Goal: Check status: Check status

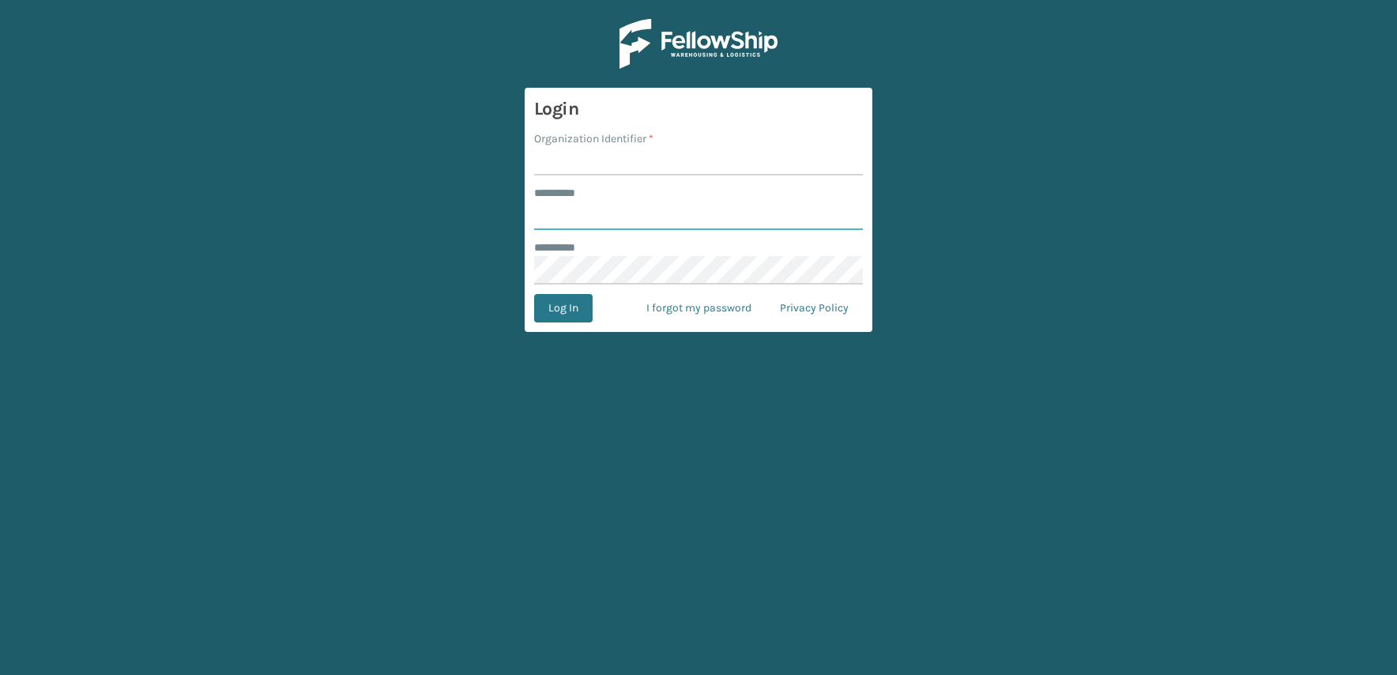
type input "**********"
type input "JumpSport"
click at [534, 294] on button "Log In" at bounding box center [563, 308] width 58 height 28
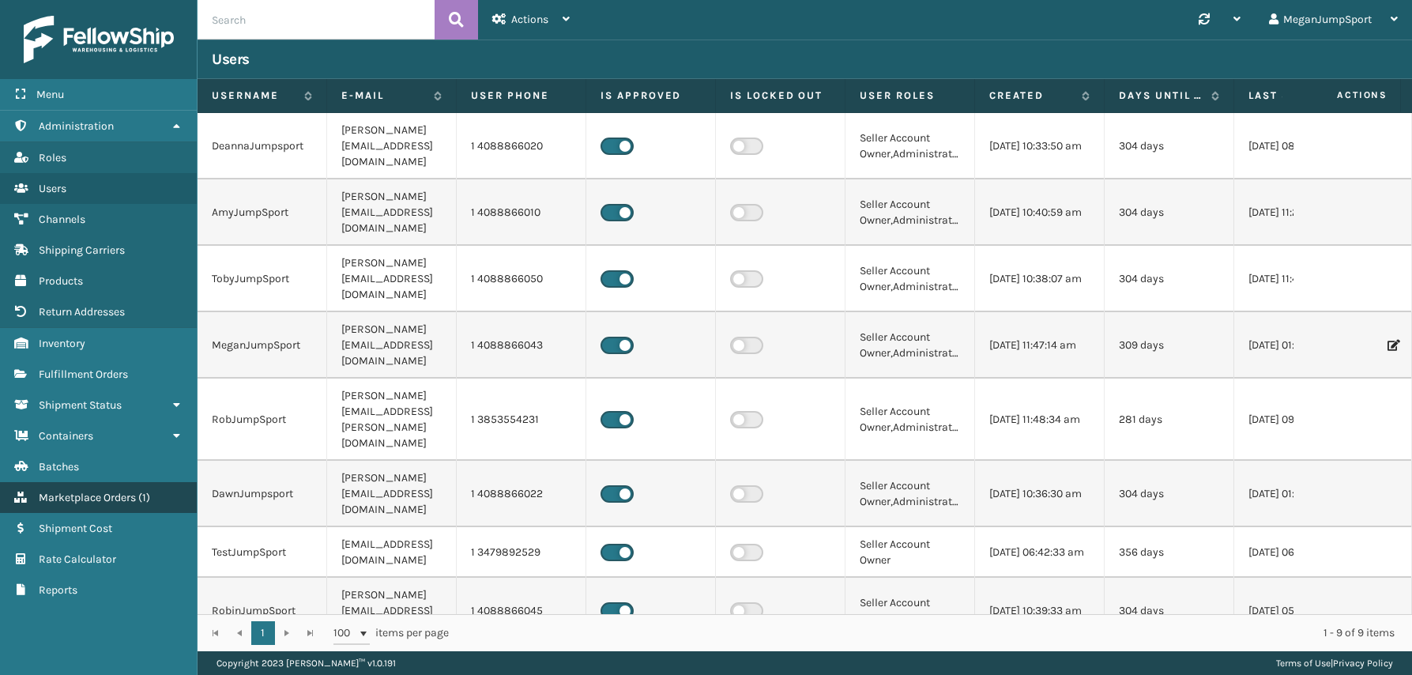
click at [93, 511] on link "Marketplace Orders ( 1 )" at bounding box center [98, 497] width 197 height 31
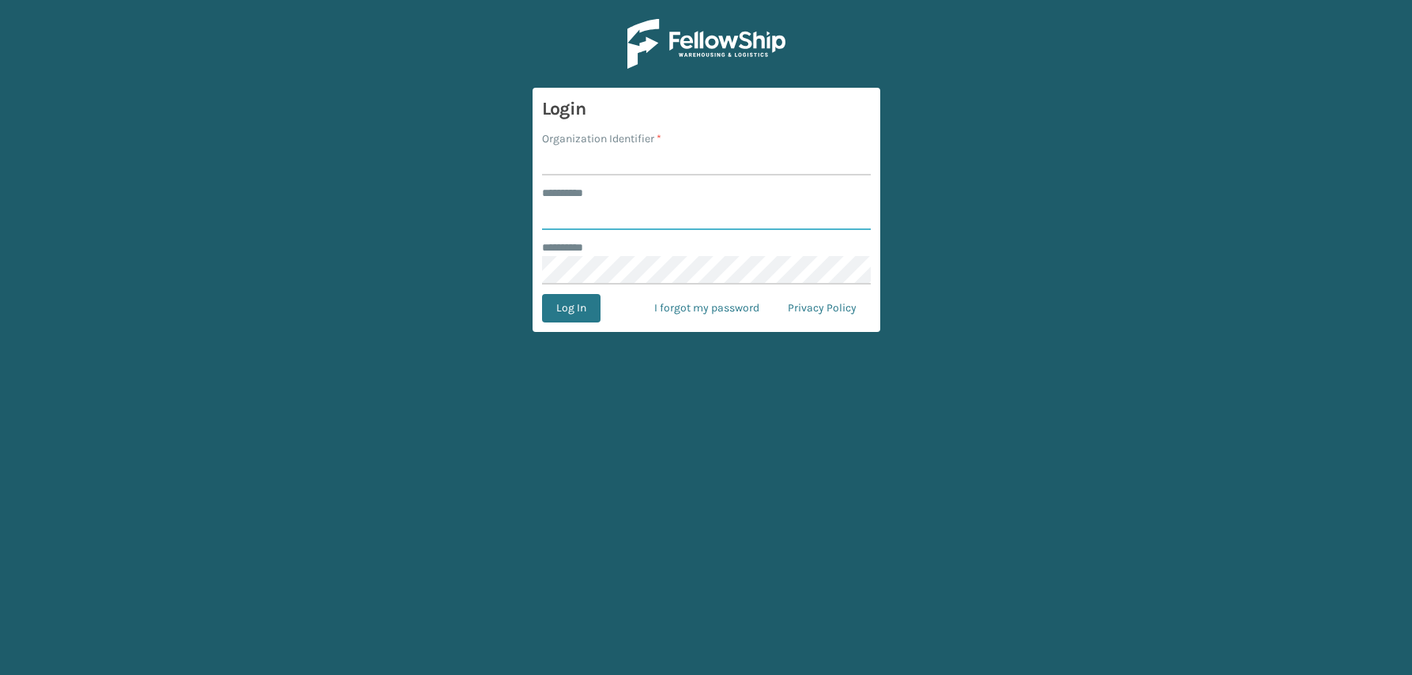
type input "**********"
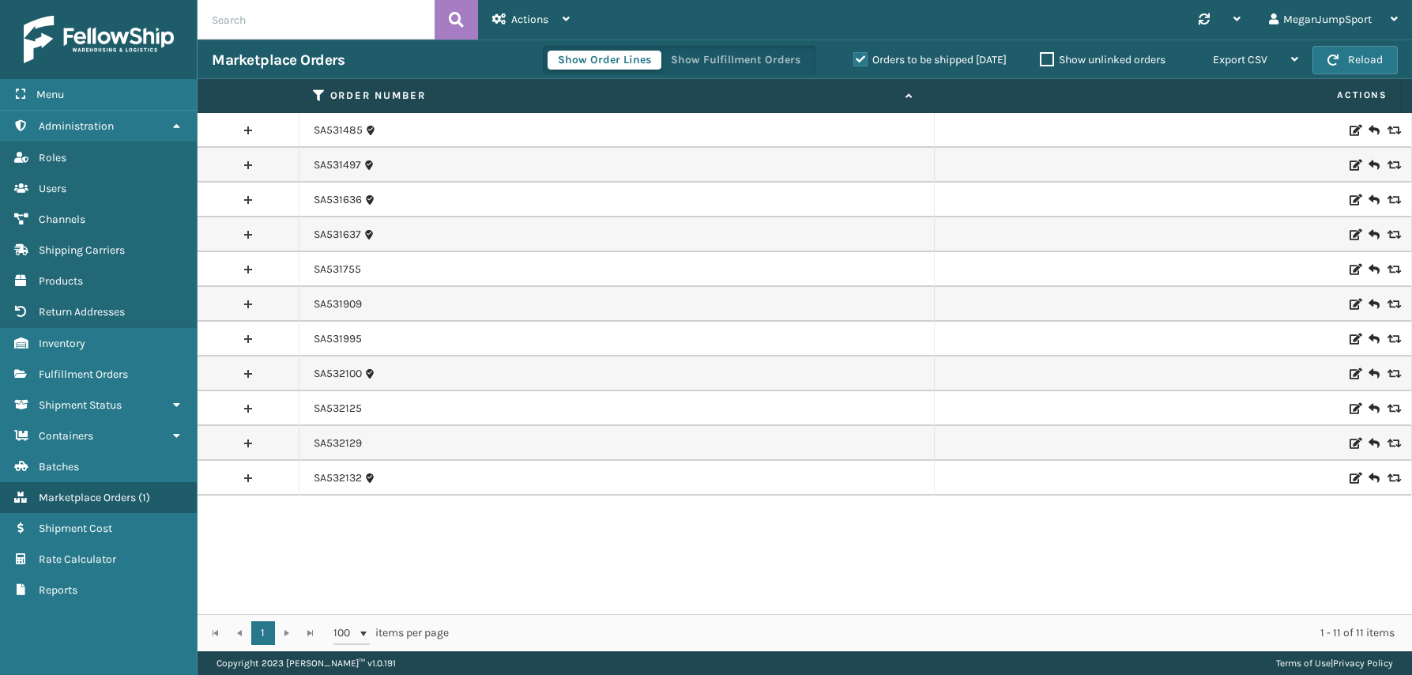
click at [293, 31] on input "text" at bounding box center [316, 20] width 237 height 40
paste input "SA532142"
type input "SA532142"
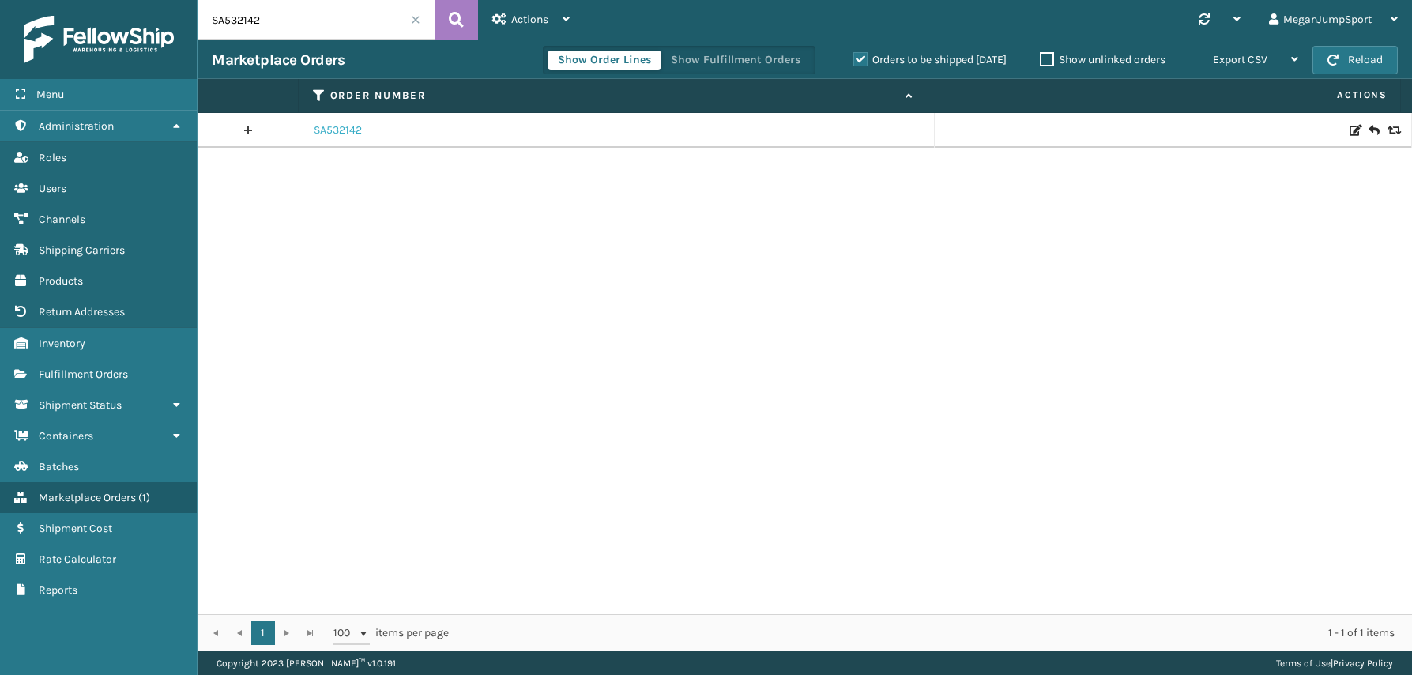
click at [352, 127] on link "SA532142" at bounding box center [338, 130] width 48 height 16
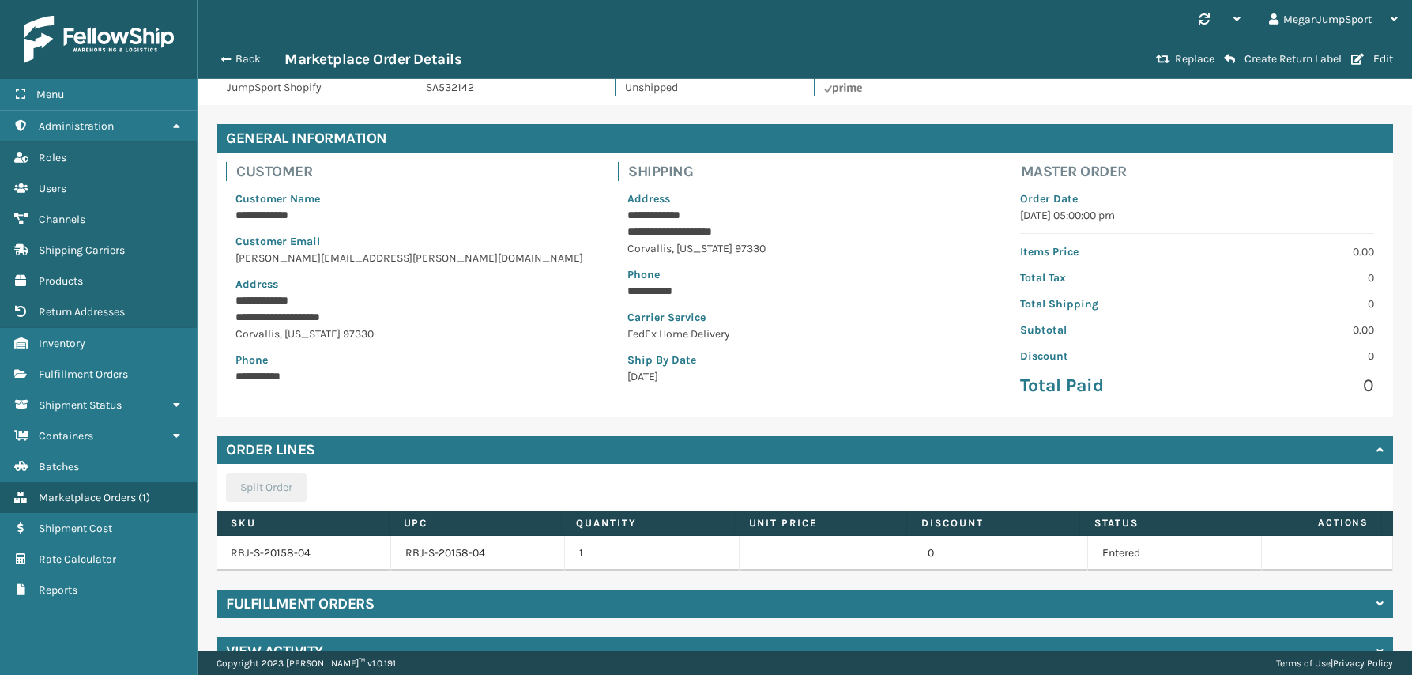
scroll to position [62, 0]
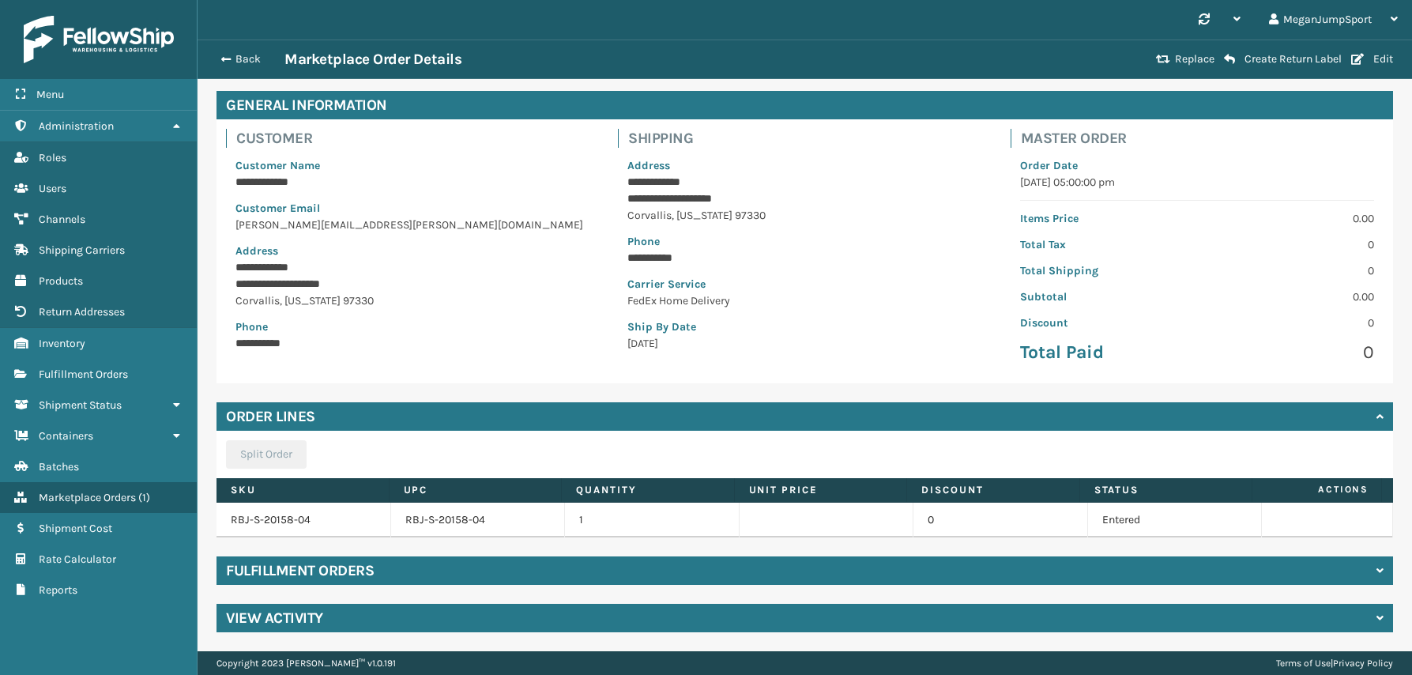
click at [466, 570] on div "Fulfillment Orders" at bounding box center [805, 570] width 1177 height 28
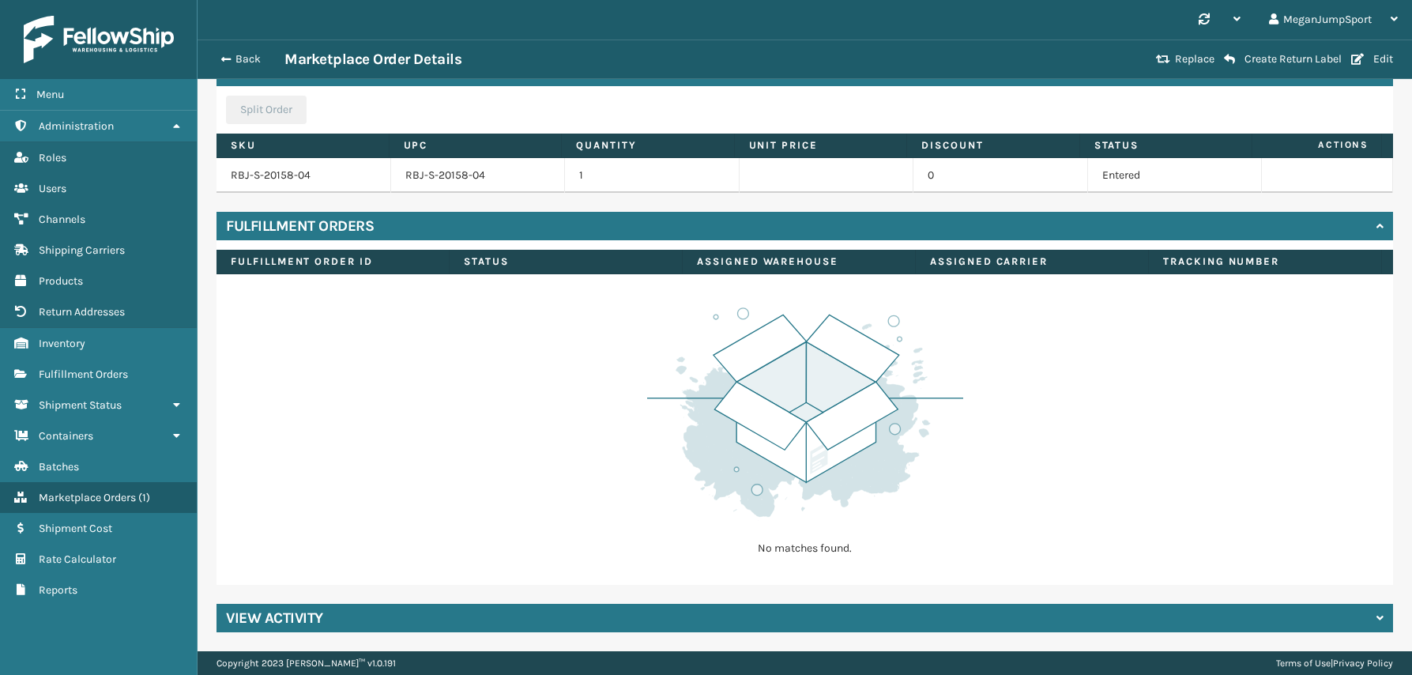
scroll to position [0, 0]
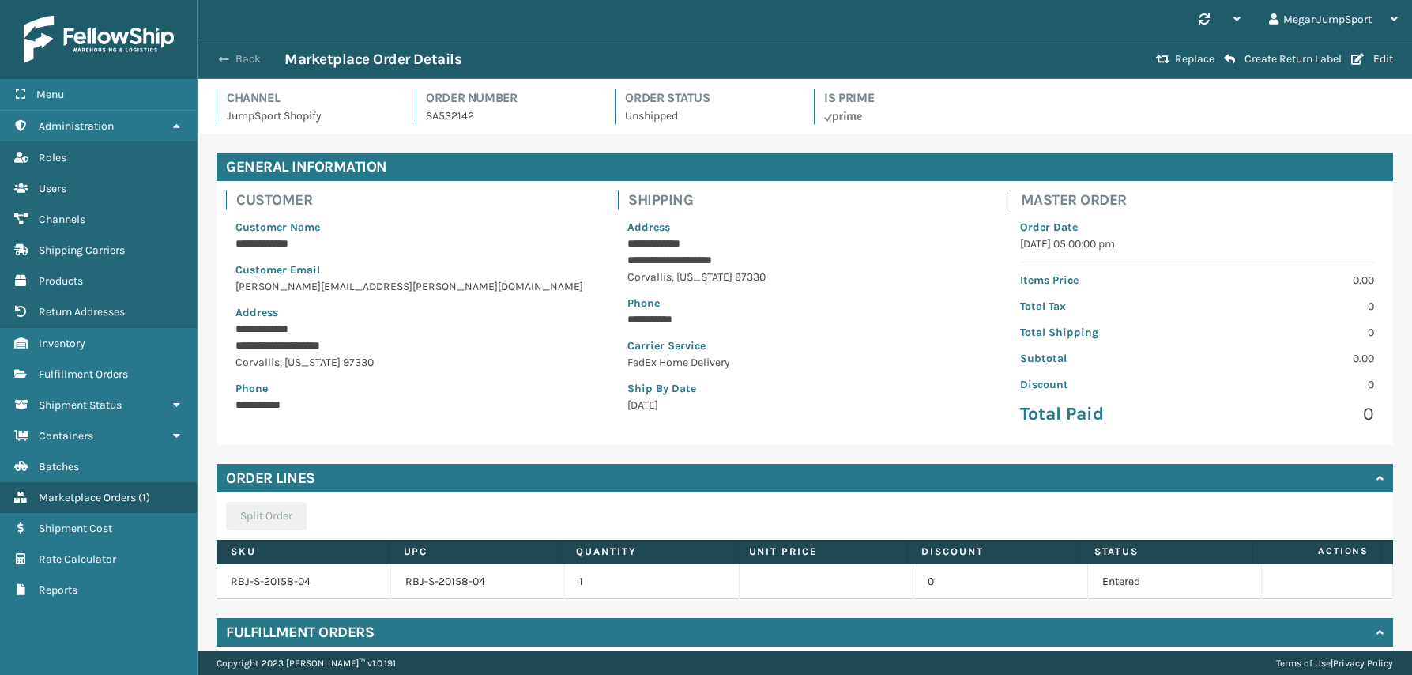
click at [237, 55] on button "Back" at bounding box center [248, 59] width 73 height 14
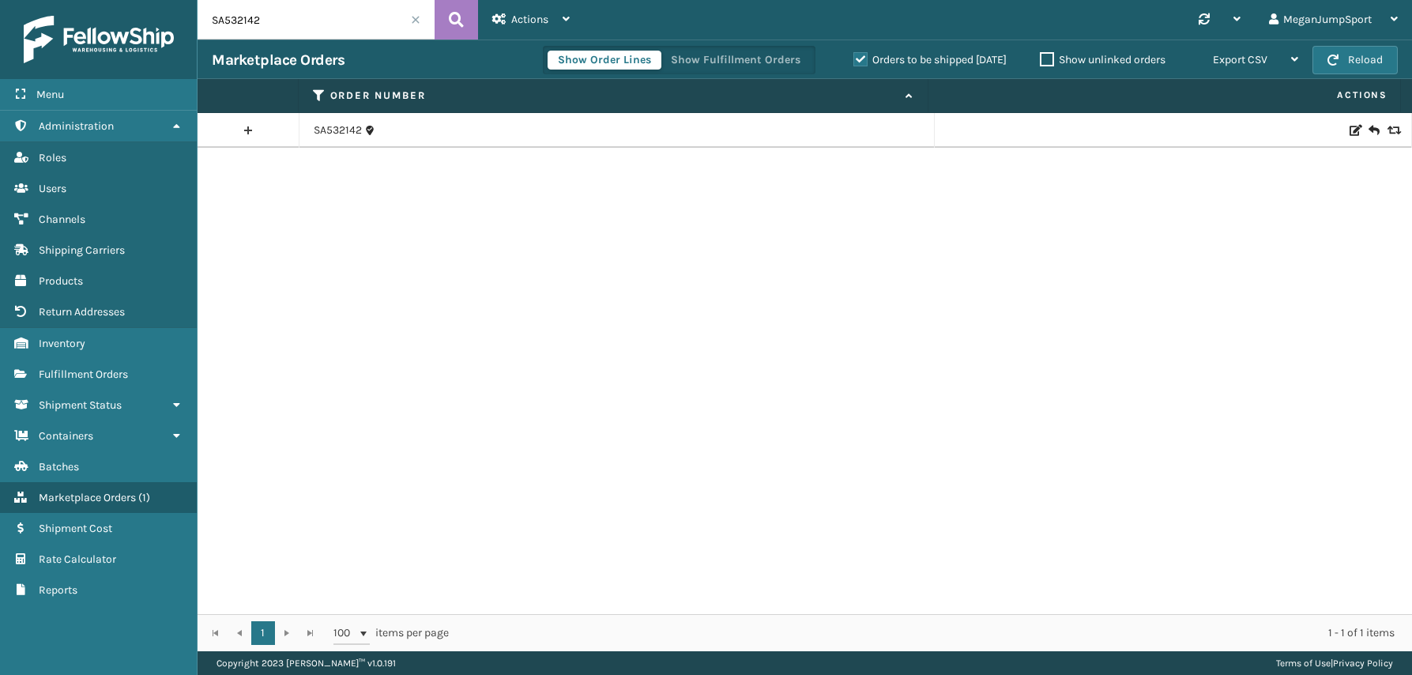
click at [413, 19] on span at bounding box center [415, 19] width 9 height 9
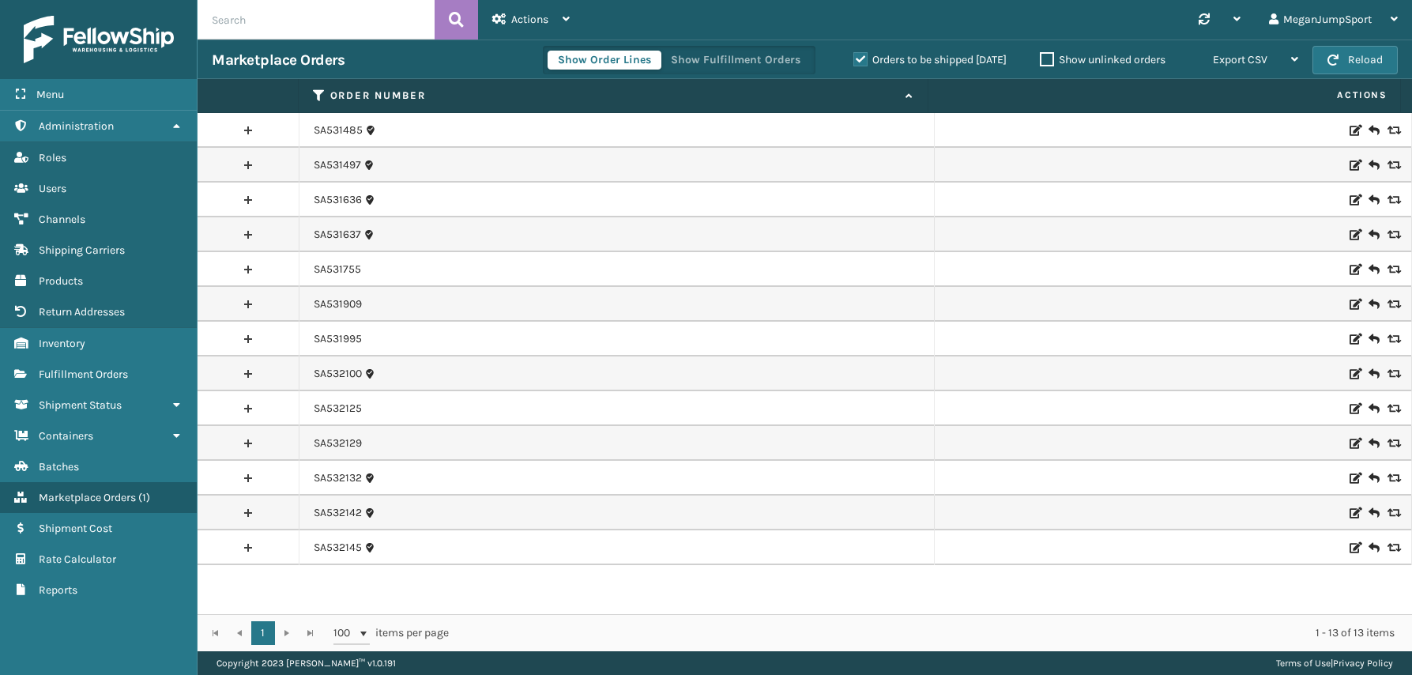
click at [239, 21] on input "text" at bounding box center [316, 20] width 237 height 40
paste input "SA531870"
type input "SA531870"
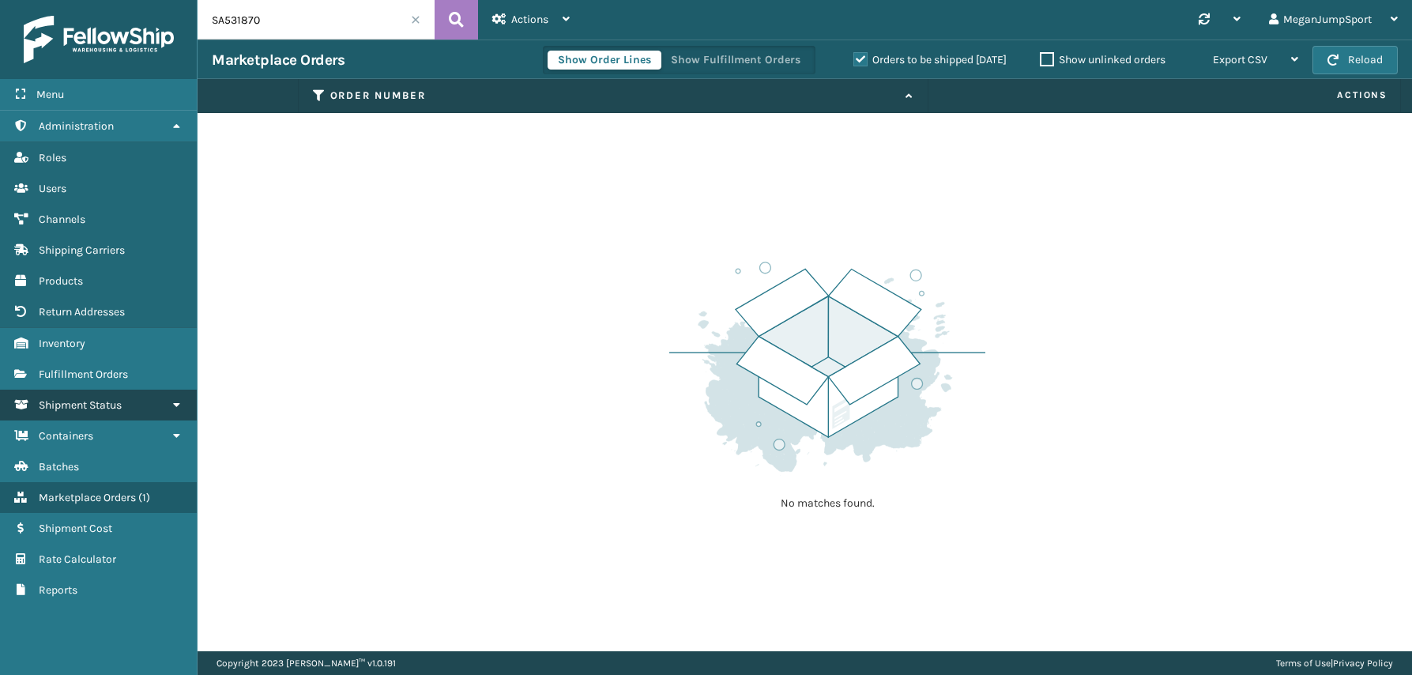
click at [66, 401] on span "Shipment Status" at bounding box center [80, 404] width 83 height 13
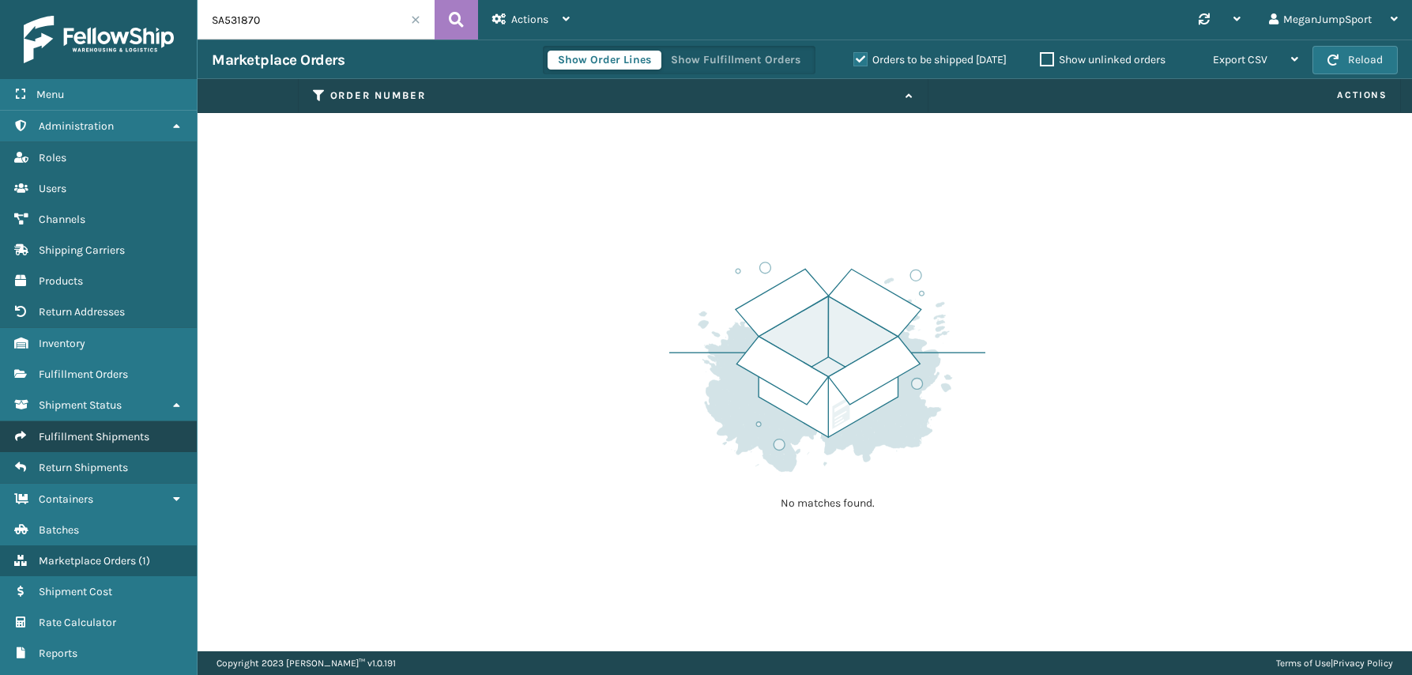
click at [78, 443] on span "Fulfillment Shipments" at bounding box center [94, 436] width 111 height 13
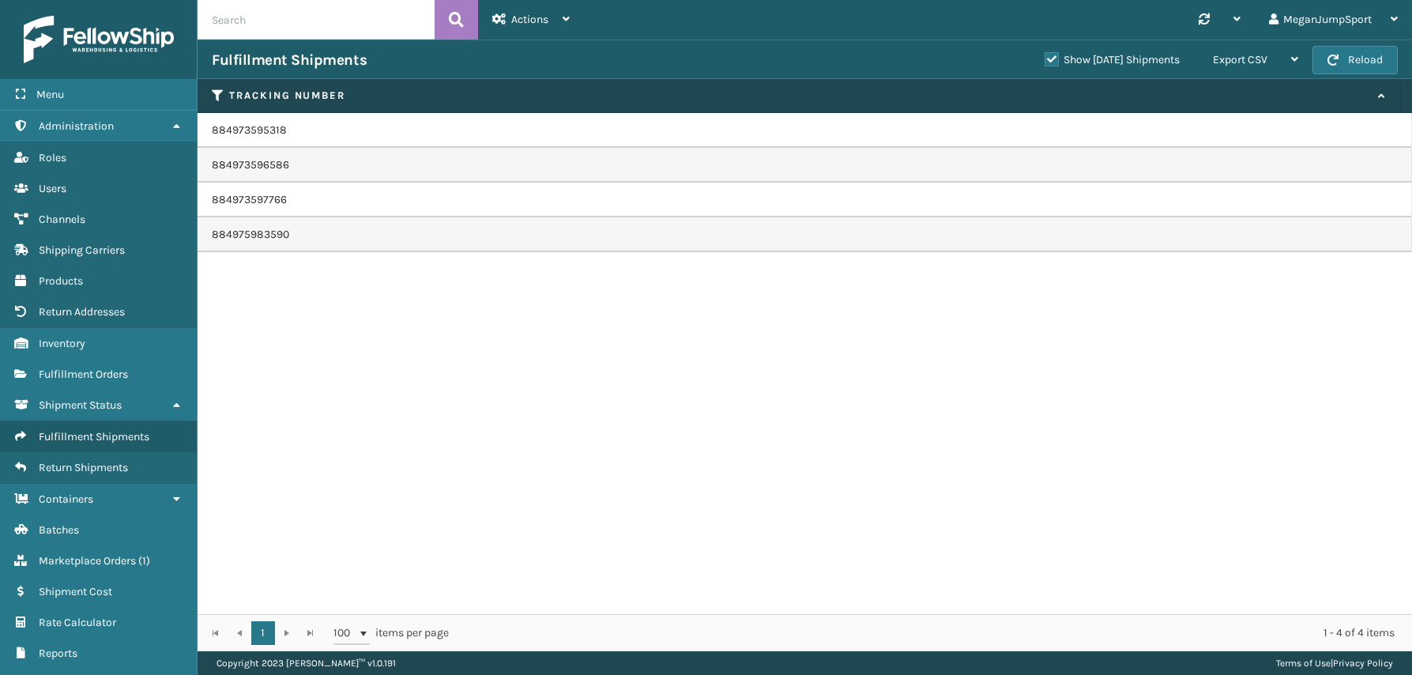
click at [261, 24] on input "text" at bounding box center [316, 20] width 237 height 40
paste input "SA531870"
type input "SA531870"
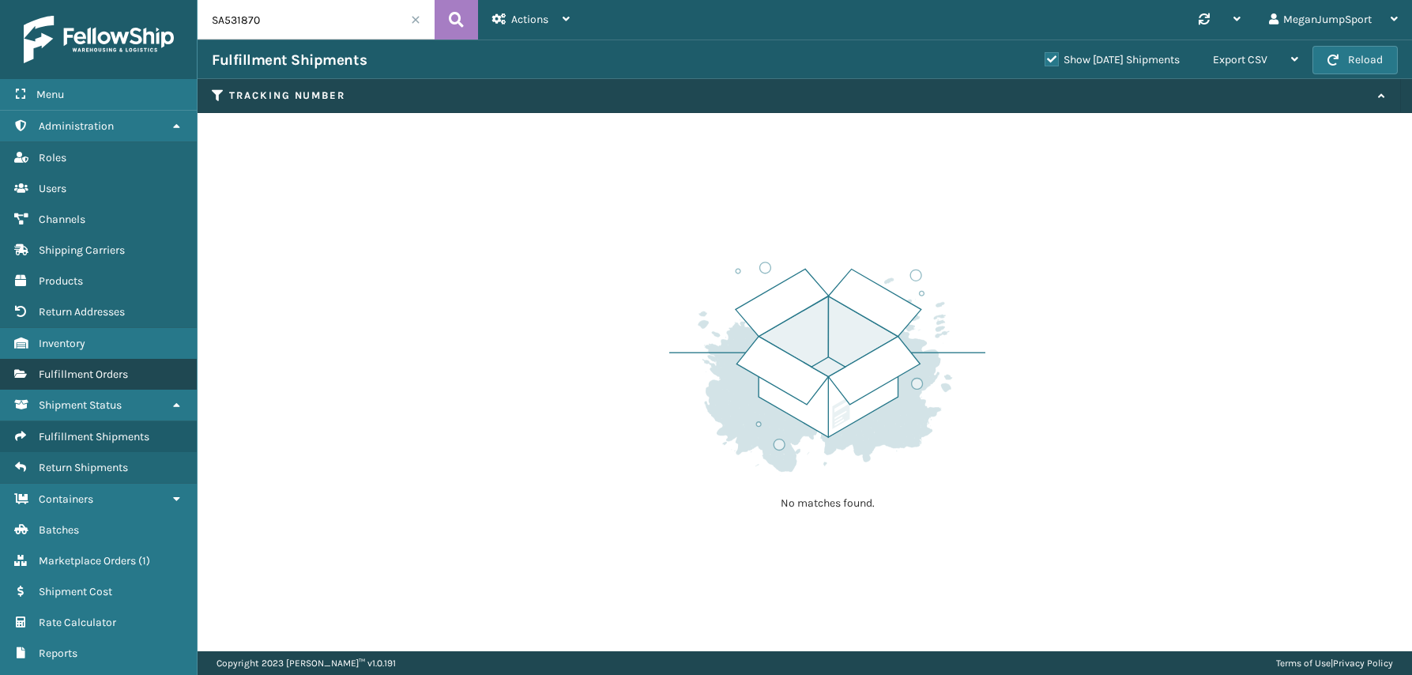
click at [79, 373] on span "Fulfillment Orders" at bounding box center [83, 373] width 89 height 13
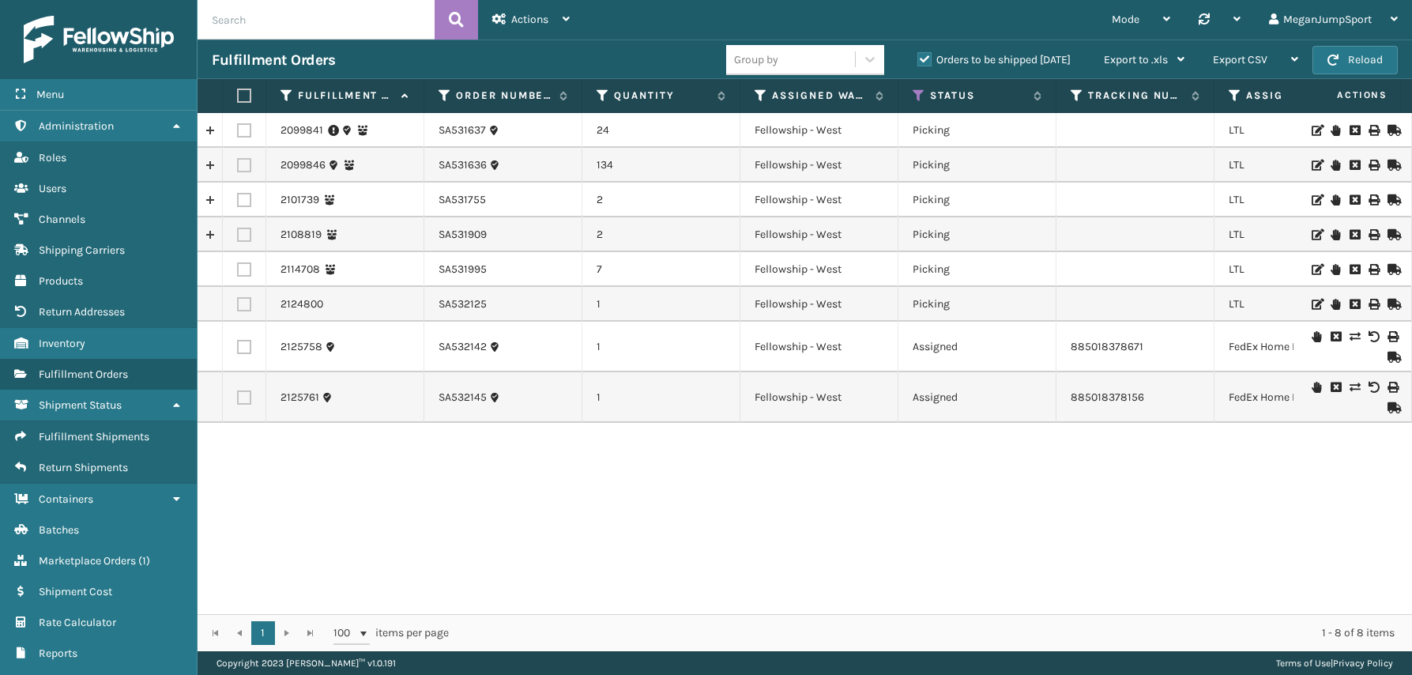
click at [288, 14] on input "text" at bounding box center [316, 20] width 237 height 40
paste input "SA531870"
type input "SA531870"
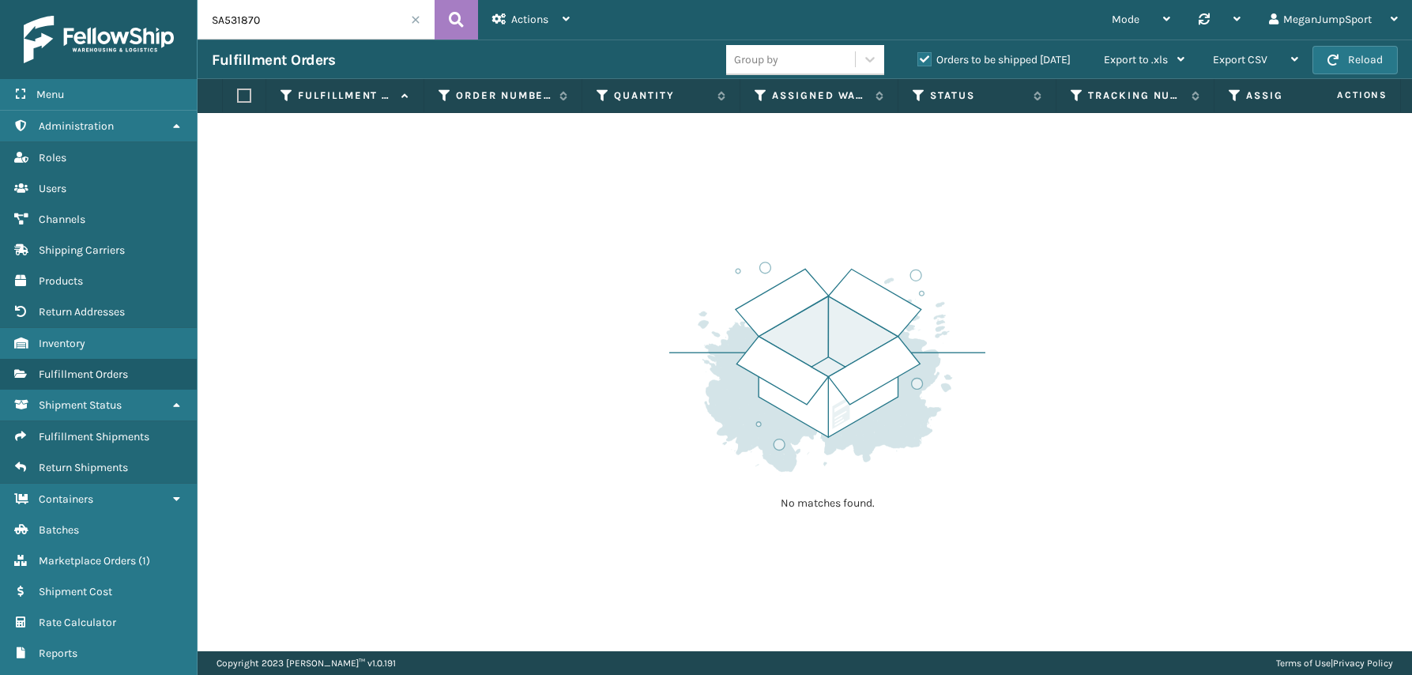
click at [932, 56] on label "Orders to be shipped [DATE]" at bounding box center [993, 59] width 153 height 13
click at [918, 56] on input "Orders to be shipped [DATE]" at bounding box center [917, 56] width 1 height 10
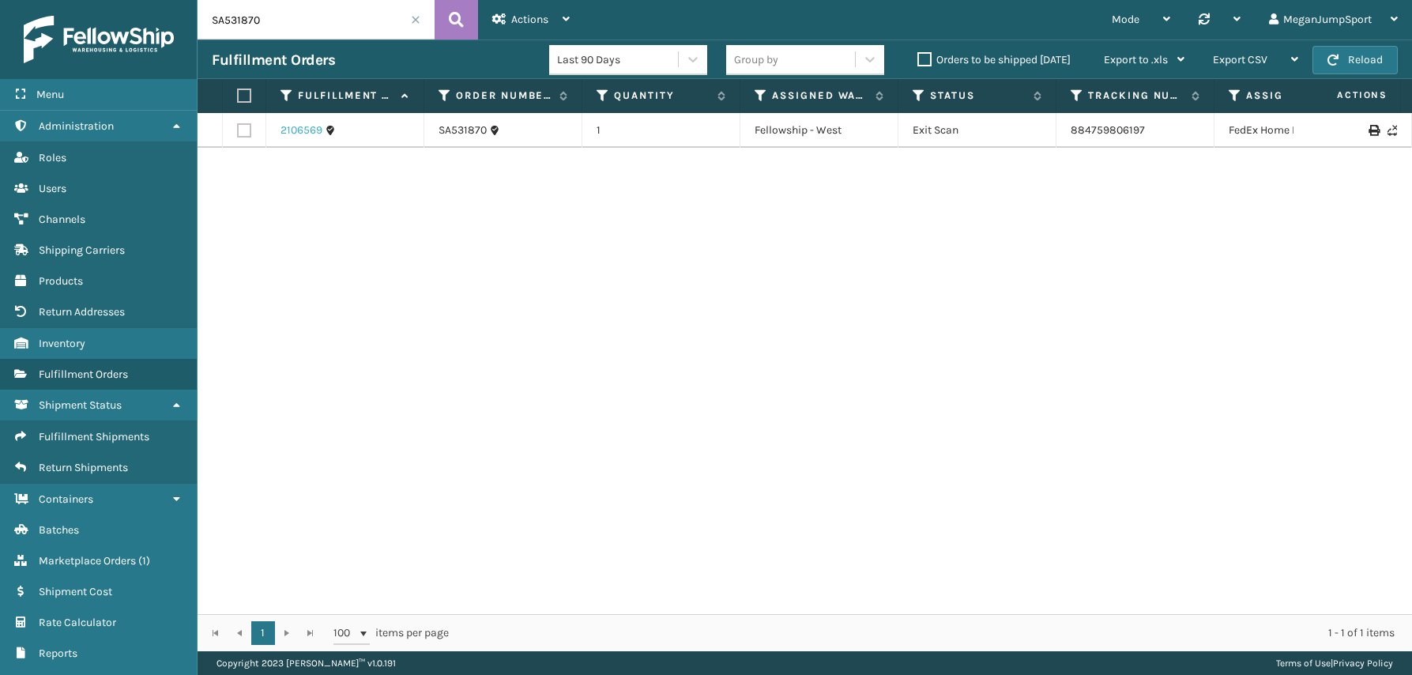
click at [292, 131] on link "2106569" at bounding box center [302, 130] width 42 height 16
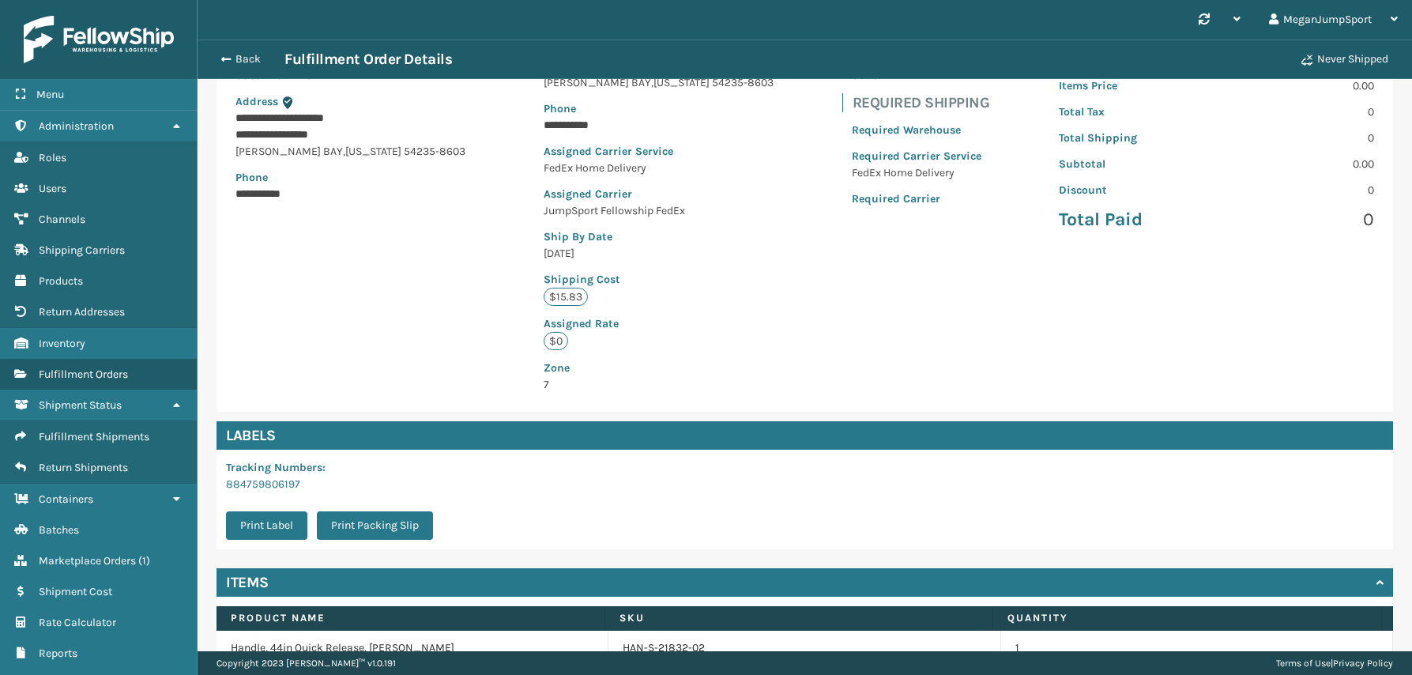
scroll to position [275, 0]
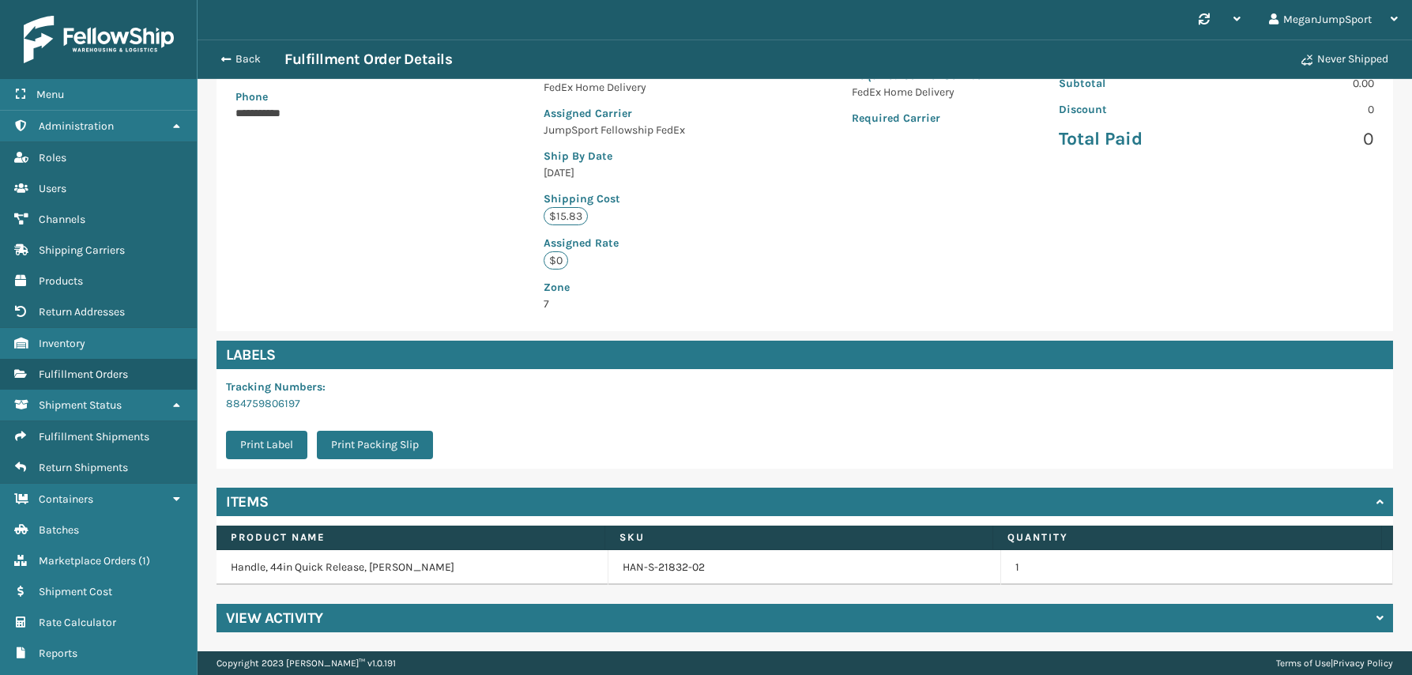
click at [314, 612] on h4 "View Activity" at bounding box center [274, 617] width 97 height 19
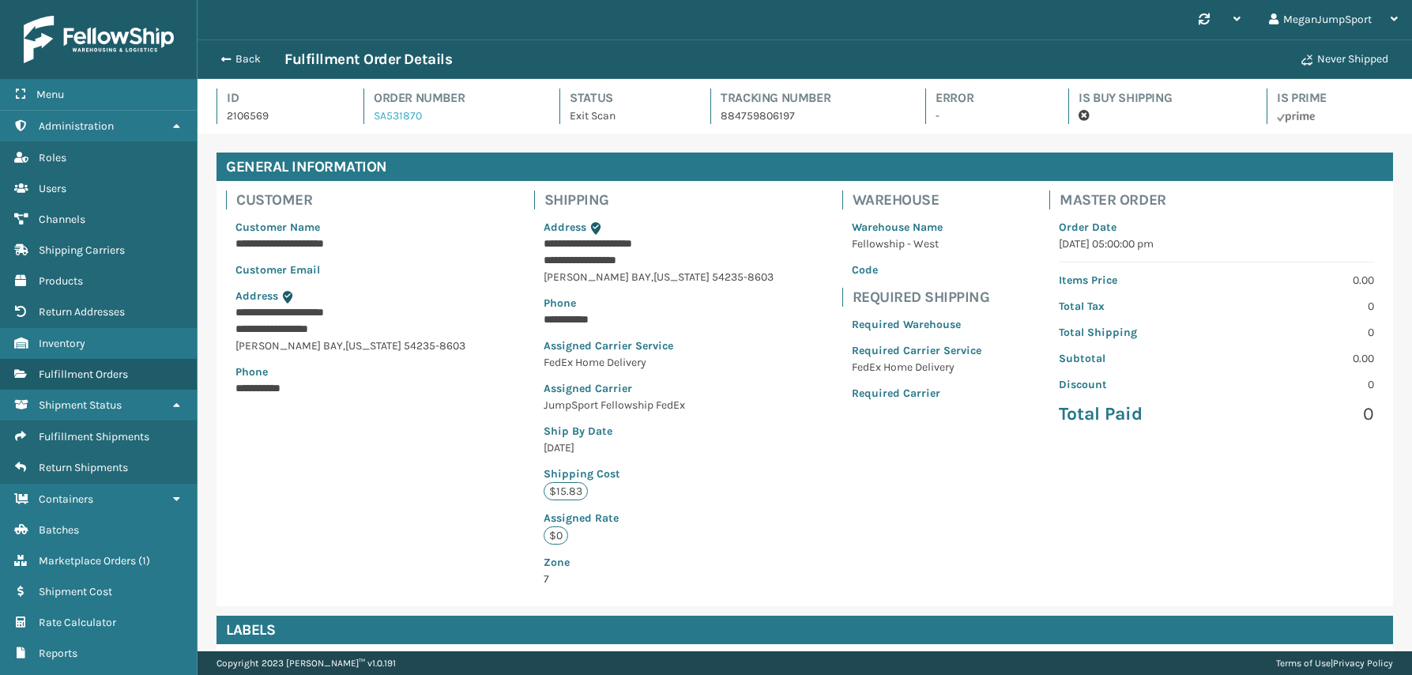
click at [388, 114] on link "SA531870" at bounding box center [398, 115] width 48 height 13
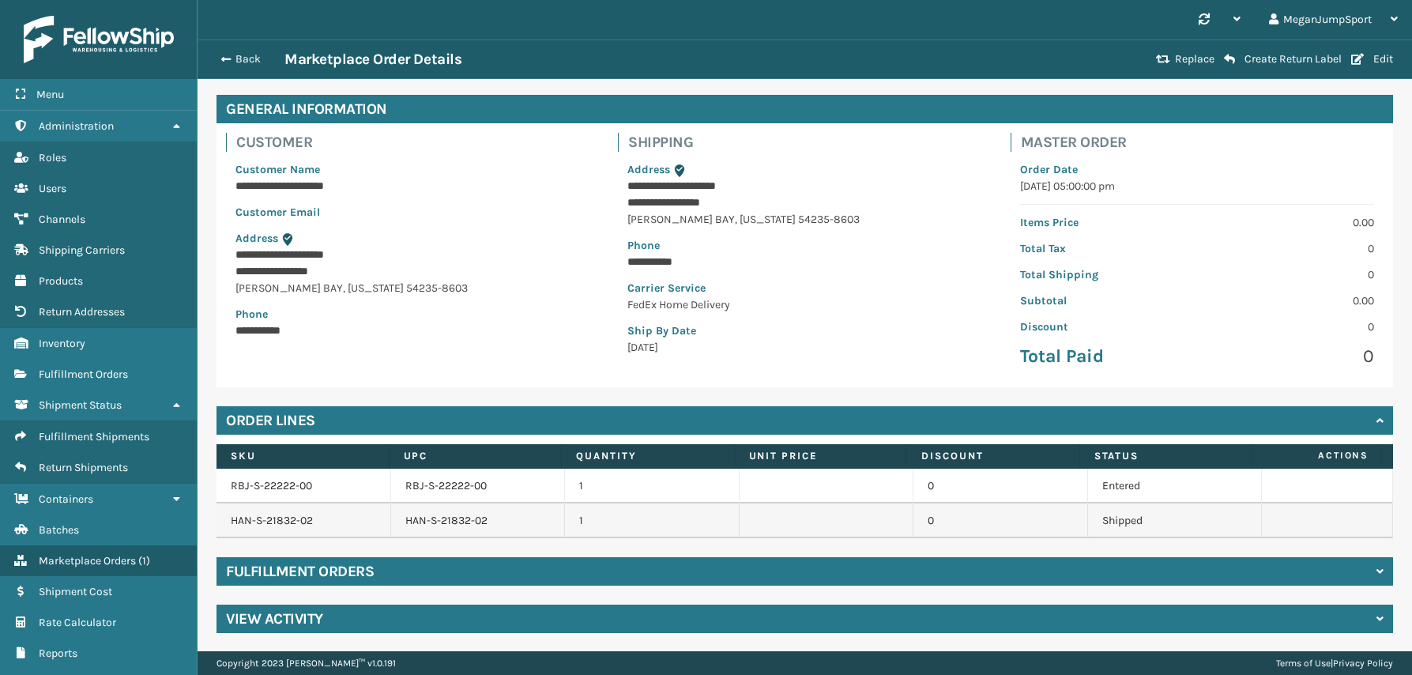
scroll to position [58, 0]
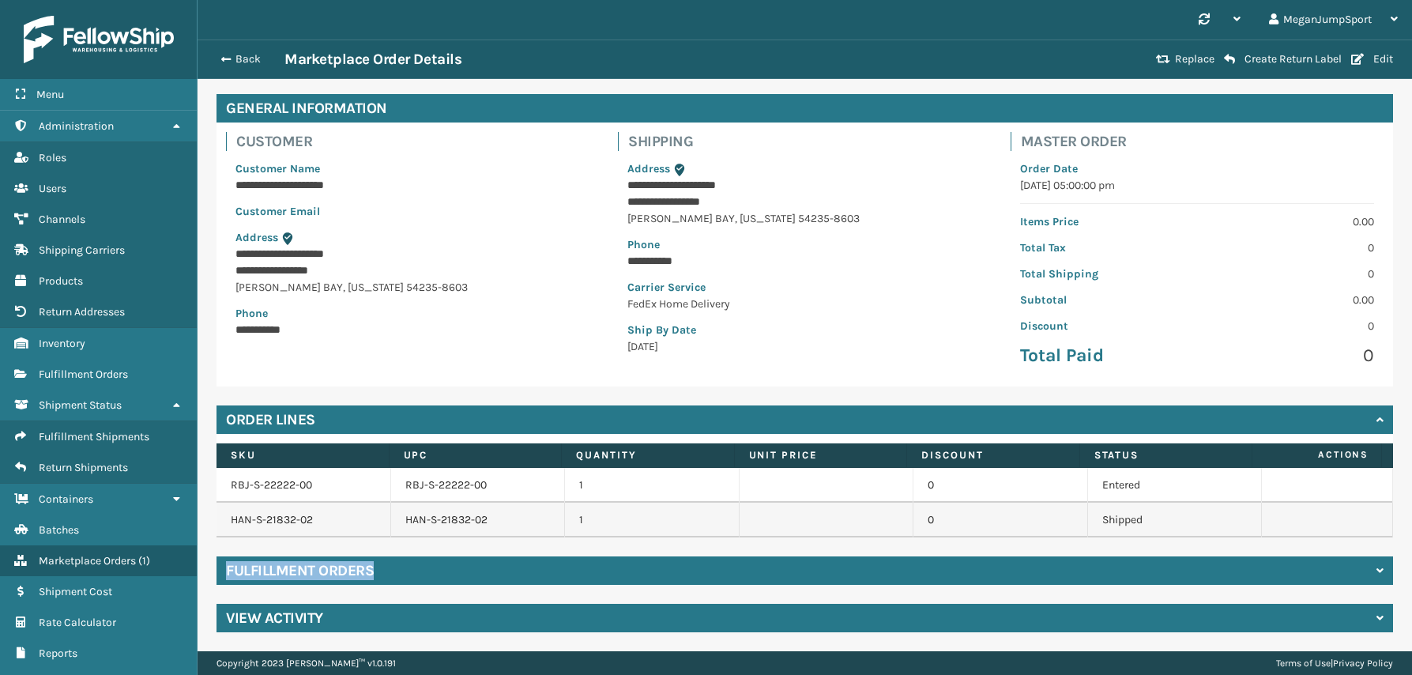
drag, startPoint x: 827, startPoint y: 549, endPoint x: 1060, endPoint y: 561, distance: 233.4
click at [1390, 565] on div "**********" at bounding box center [805, 363] width 1215 height 576
click at [1042, 571] on div "Fulfillment Orders" at bounding box center [805, 570] width 1177 height 28
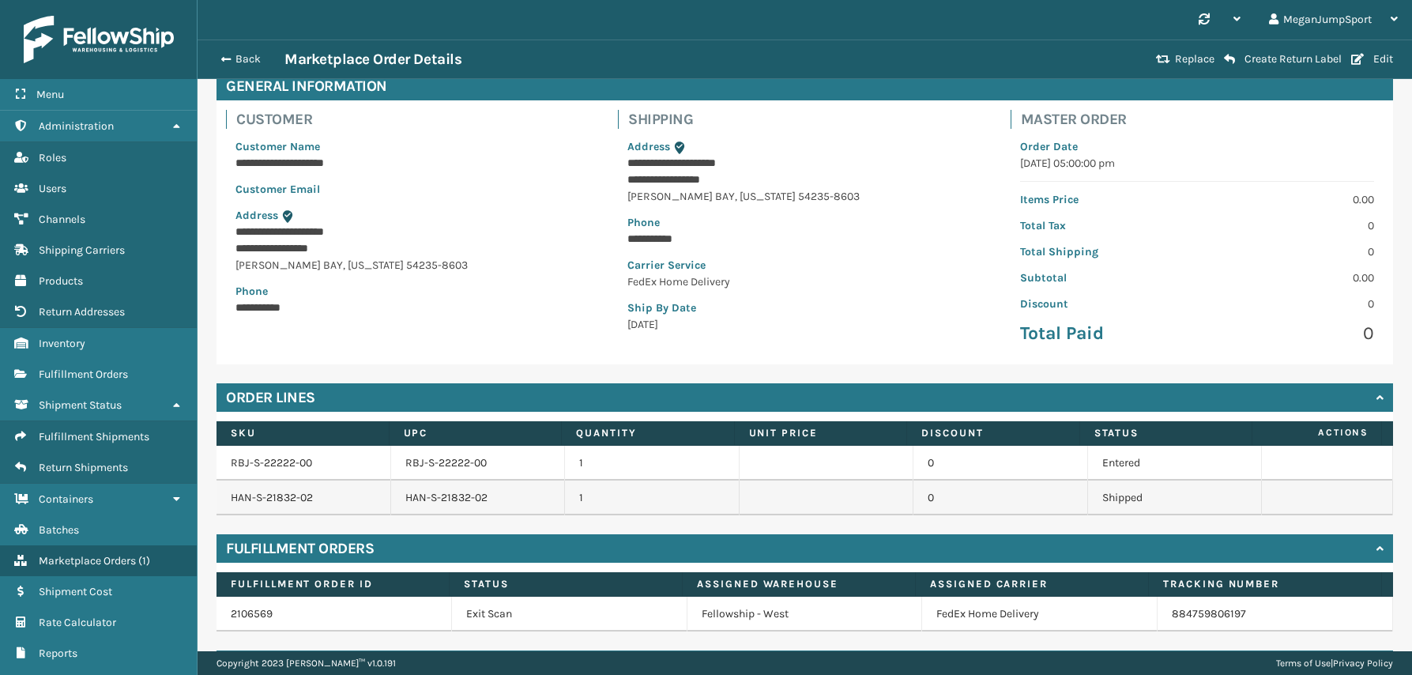
scroll to position [127, 0]
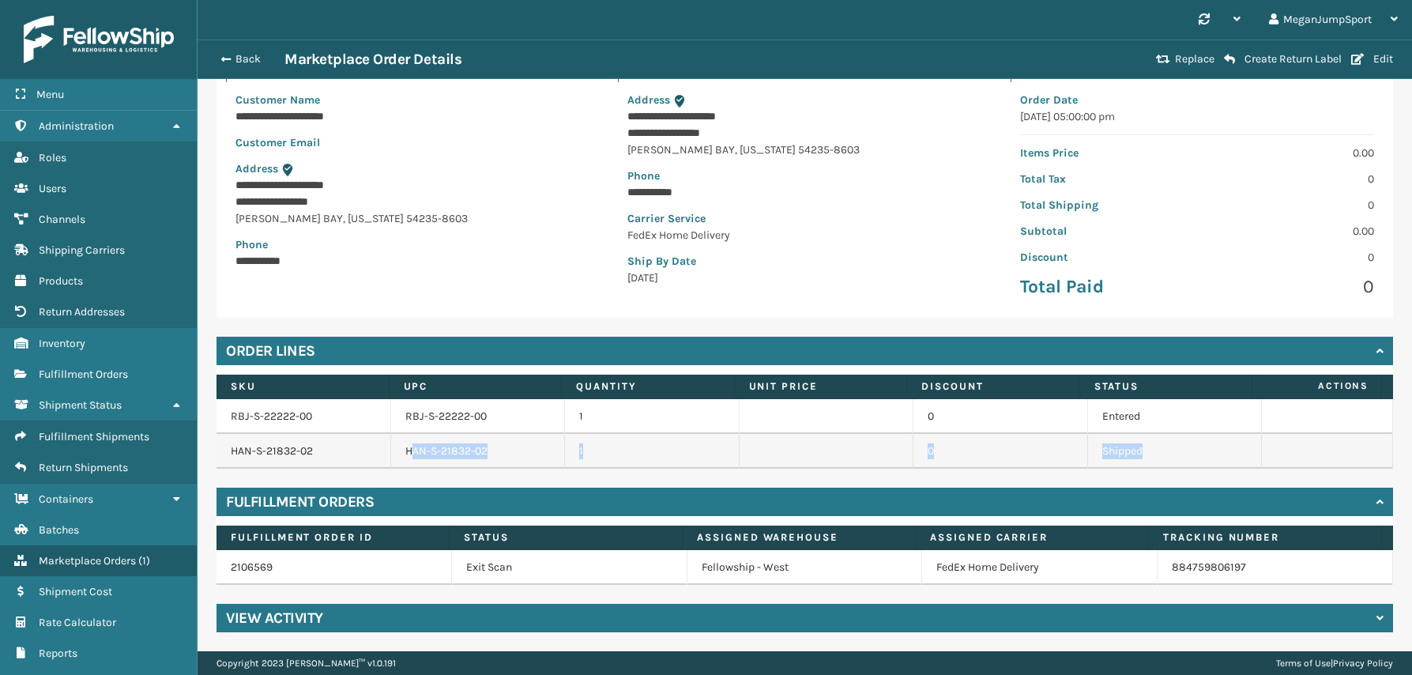
drag, startPoint x: 420, startPoint y: 451, endPoint x: 1152, endPoint y: 456, distance: 732.6
click at [1152, 456] on tr "HAN-S-21832-02 HAN-S-21832-02 1 0 Shipped" at bounding box center [805, 451] width 1177 height 35
click at [1147, 454] on td "Shipped" at bounding box center [1175, 451] width 175 height 35
